Goal: Find specific page/section: Find specific page/section

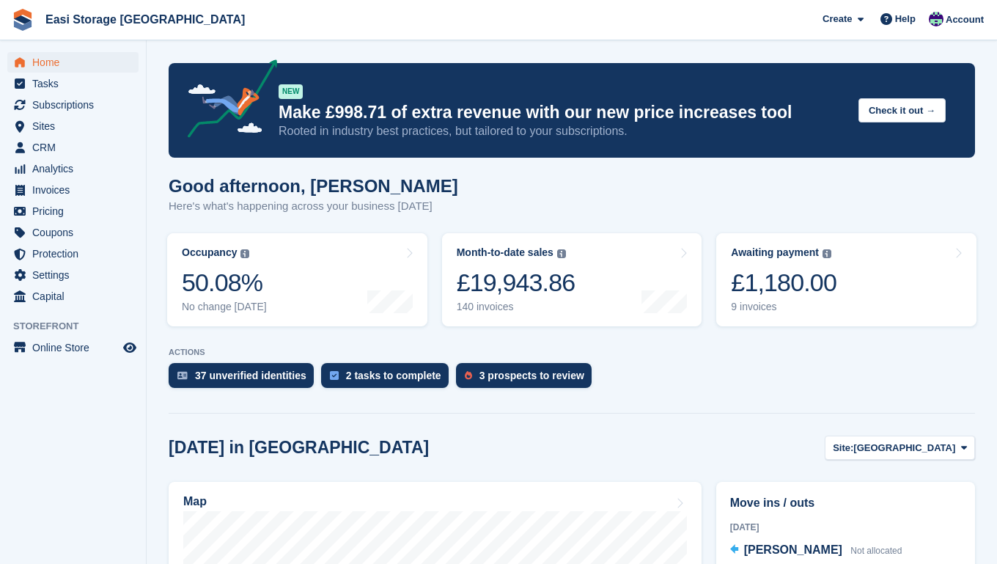
scroll to position [188, 0]
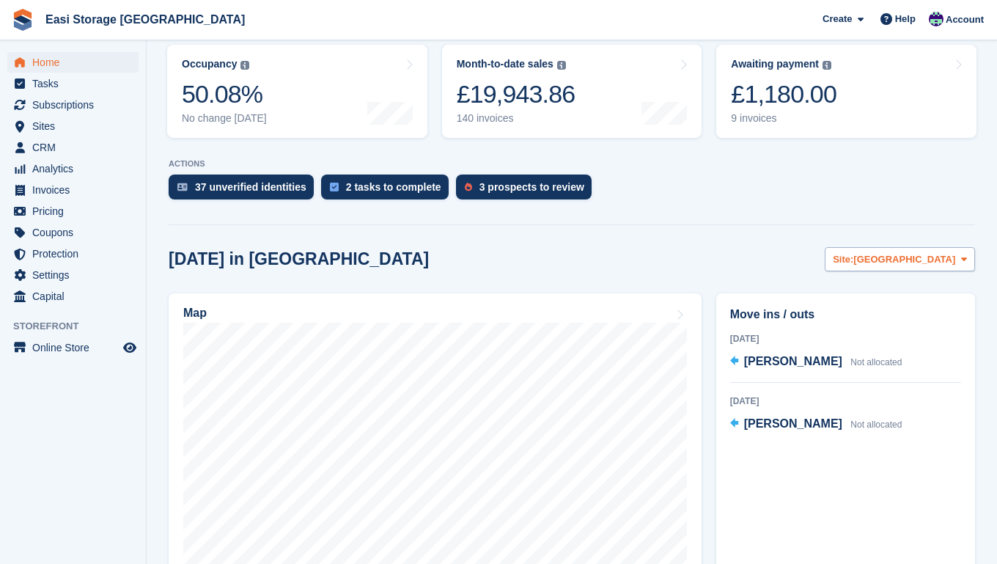
click at [963, 261] on icon at bounding box center [964, 259] width 6 height 10
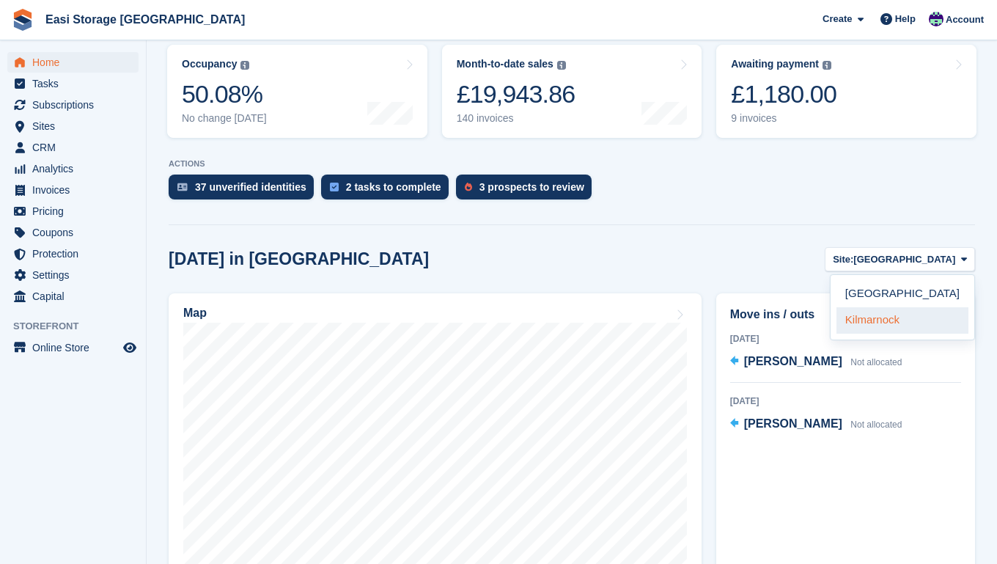
click at [901, 322] on link "Kilmarnock" at bounding box center [903, 320] width 132 height 26
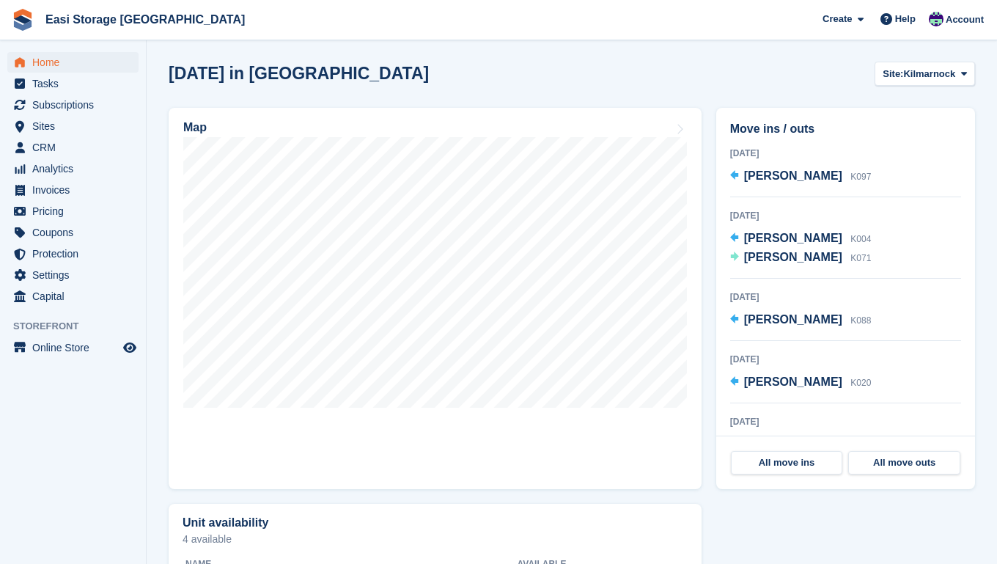
scroll to position [375, 0]
click at [889, 321] on div "2 Oct 2025 abu bakkar razzaq K088" at bounding box center [845, 313] width 231 height 52
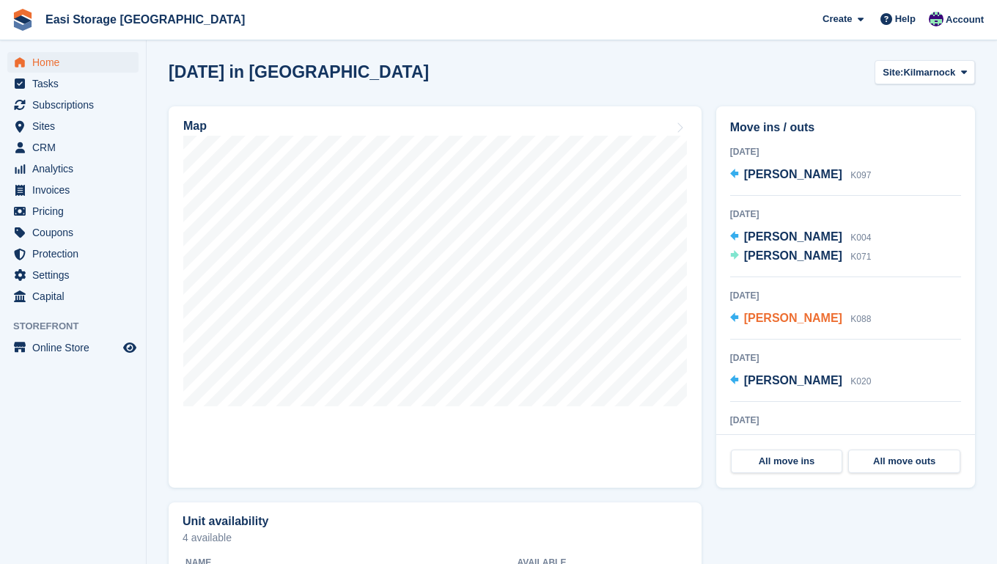
click at [830, 319] on span "abu bakkar razzaq" at bounding box center [793, 318] width 98 height 12
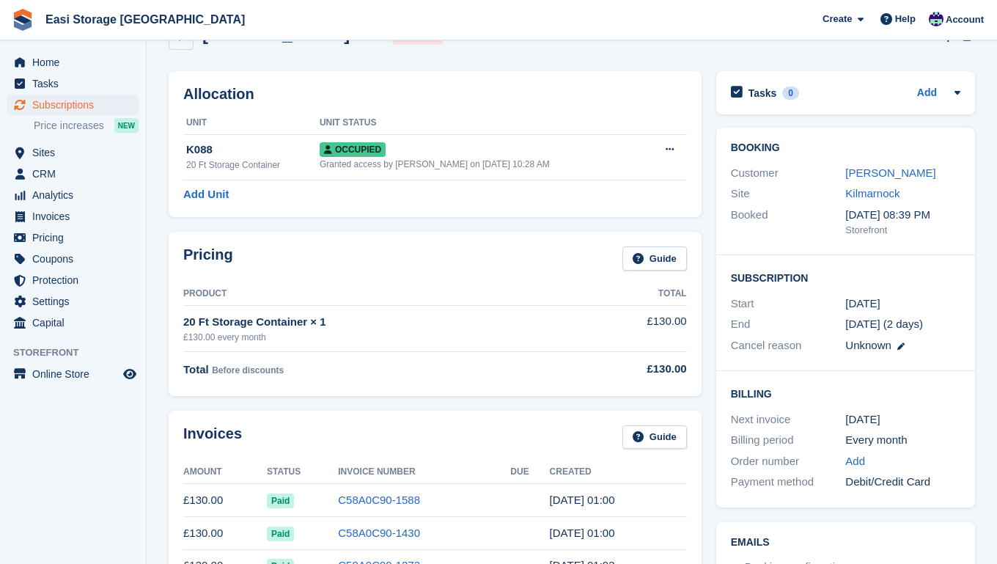
scroll to position [38, 0]
click at [48, 156] on span "Sites" at bounding box center [76, 152] width 88 height 21
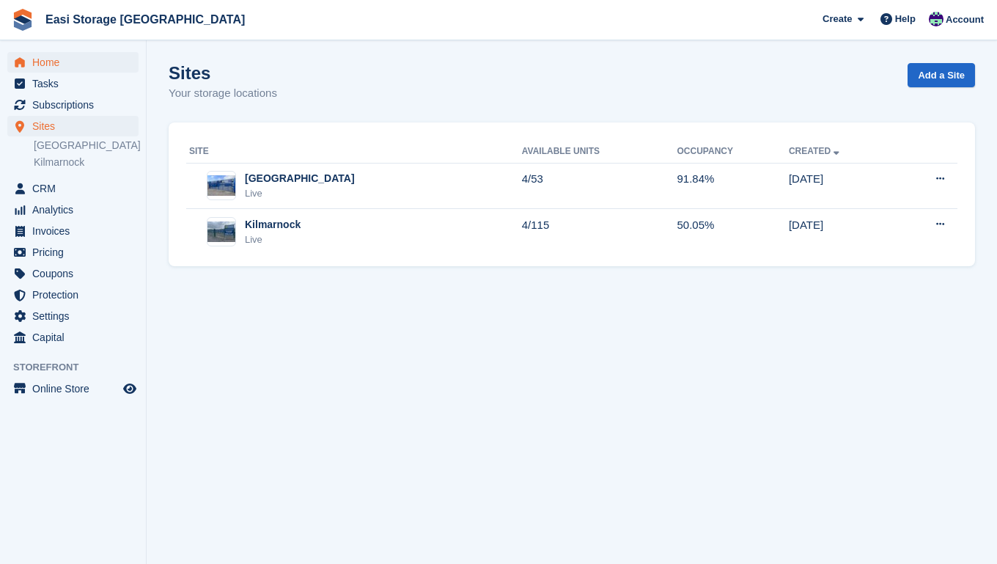
click at [51, 65] on span "Home" at bounding box center [76, 62] width 88 height 21
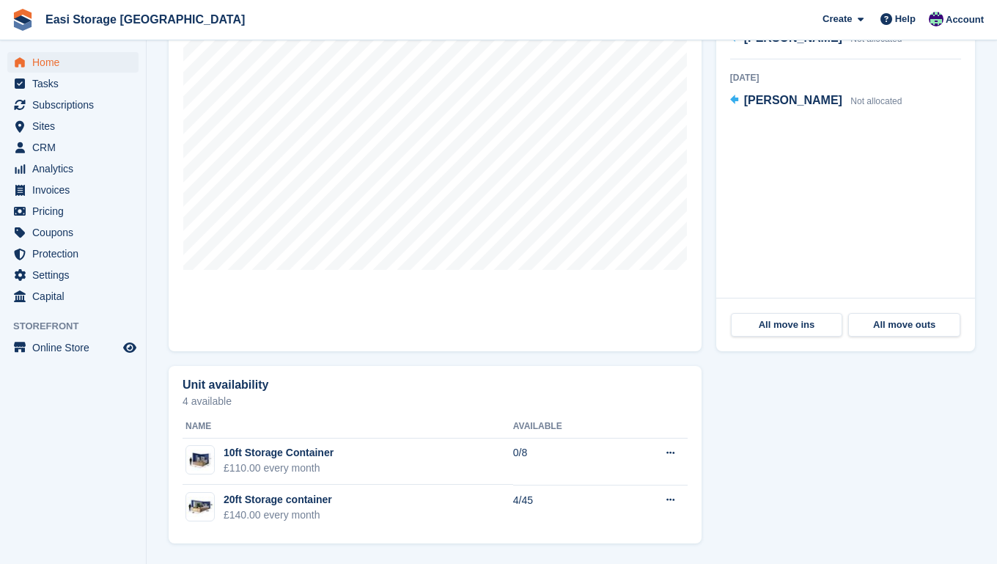
scroll to position [513, 0]
